Goal: Complete application form

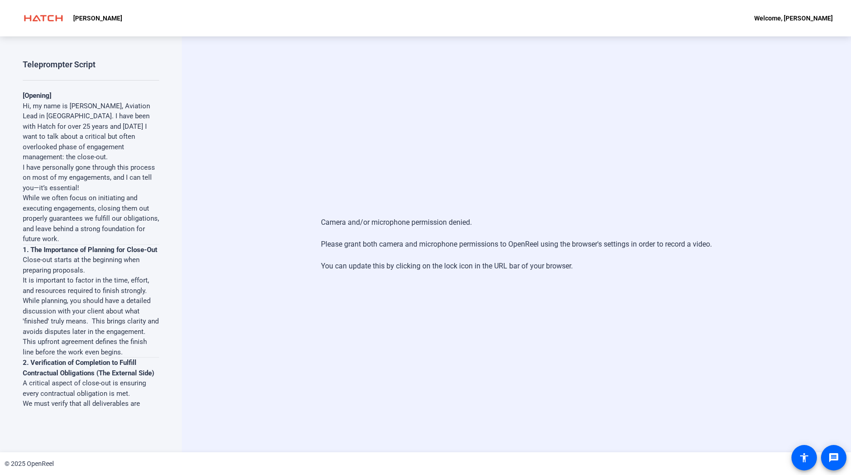
drag, startPoint x: 382, startPoint y: 141, endPoint x: 387, endPoint y: 170, distance: 28.6
click at [382, 141] on div "Camera and/or microphone permission denied. Please grant both camera and microp…" at bounding box center [516, 244] width 669 height 416
click at [556, 323] on div "Camera and/or microphone permission denied. Please grant both camera and microp…" at bounding box center [516, 244] width 669 height 416
click at [417, 158] on div "Camera and/or microphone permission denied. Please grant both camera and microp…" at bounding box center [516, 244] width 669 height 416
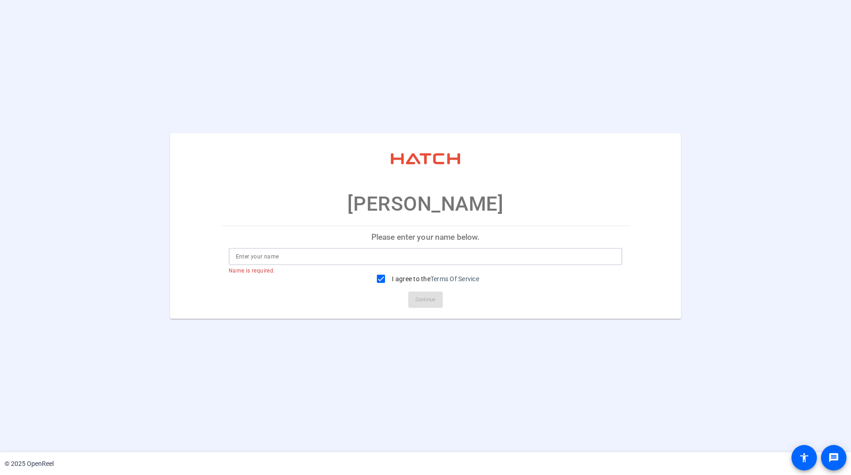
click at [273, 255] on input at bounding box center [426, 256] width 380 height 11
click at [295, 251] on input at bounding box center [426, 256] width 380 height 11
type input "[PERSON_NAME]"
click at [420, 302] on span "Continue" at bounding box center [426, 300] width 20 height 14
